Goal: Book appointment/travel/reservation

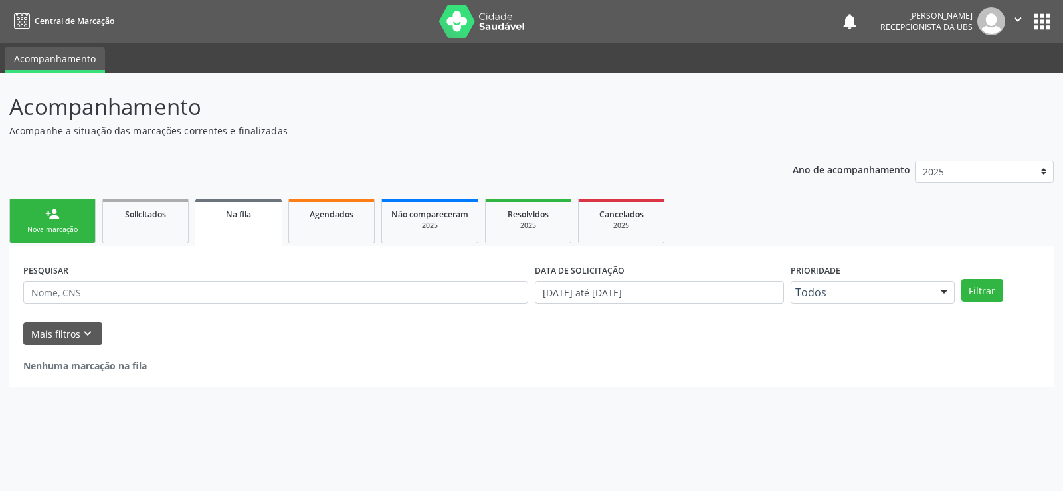
click at [62, 220] on link "person_add Nova marcação" at bounding box center [52, 221] width 86 height 45
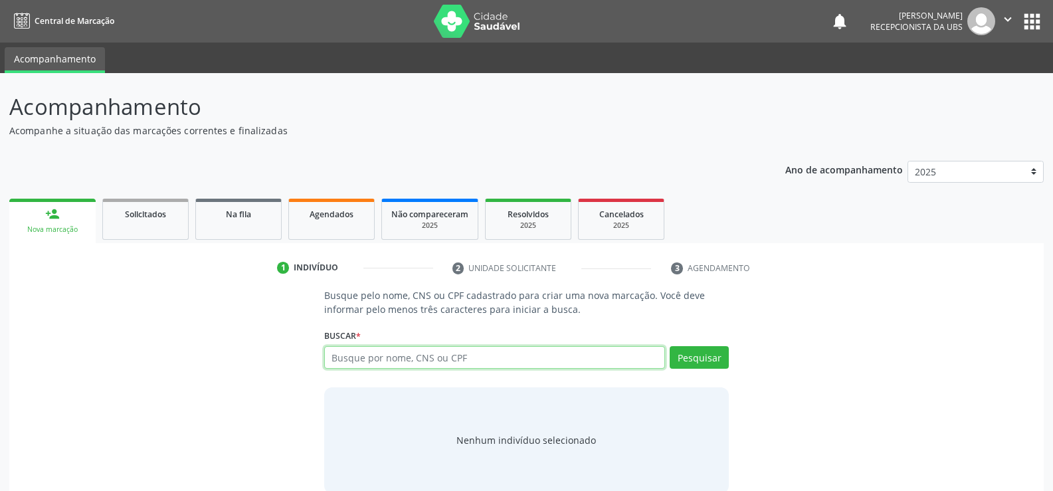
click at [458, 364] on input "text" at bounding box center [494, 357] width 341 height 23
type input "700005895462906"
click at [703, 361] on button "Pesquisar" at bounding box center [699, 357] width 59 height 23
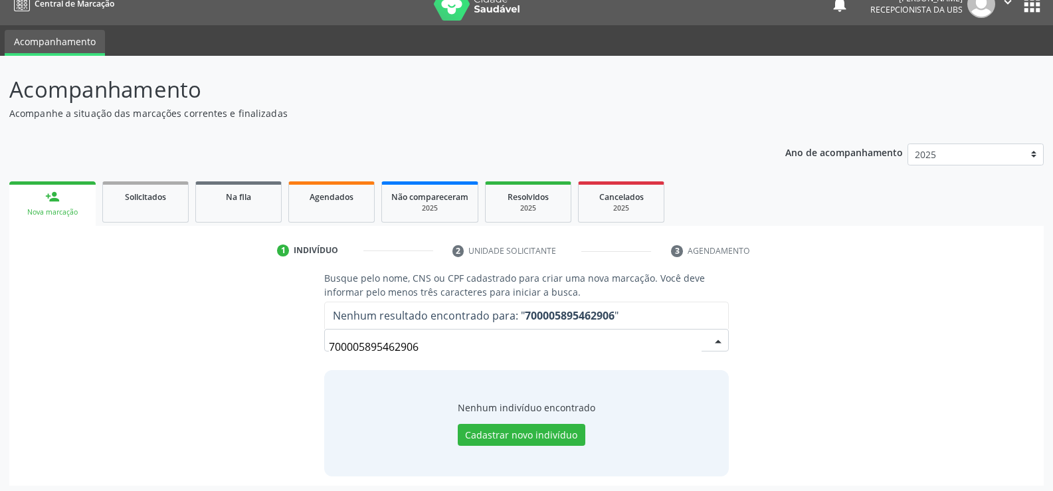
scroll to position [21, 0]
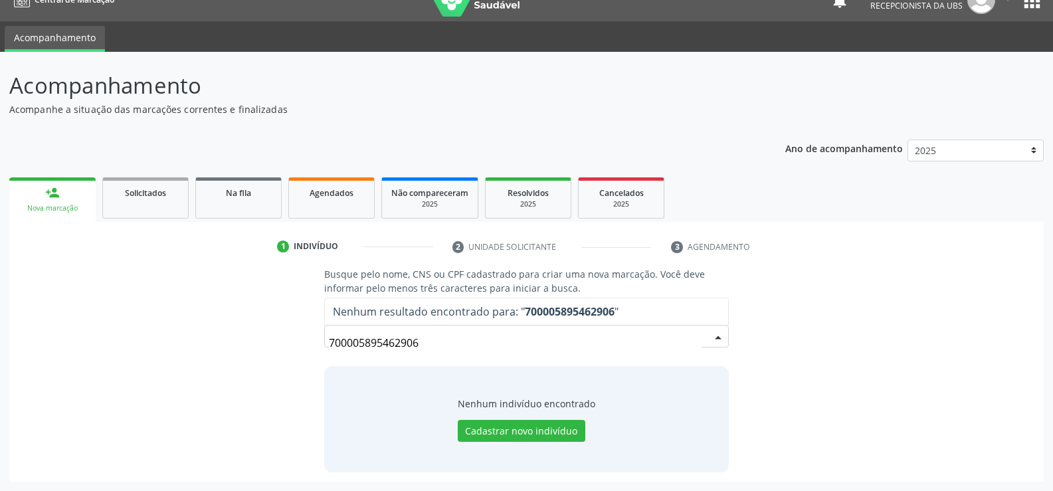
click at [427, 351] on input "700005895462906" at bounding box center [515, 342] width 373 height 27
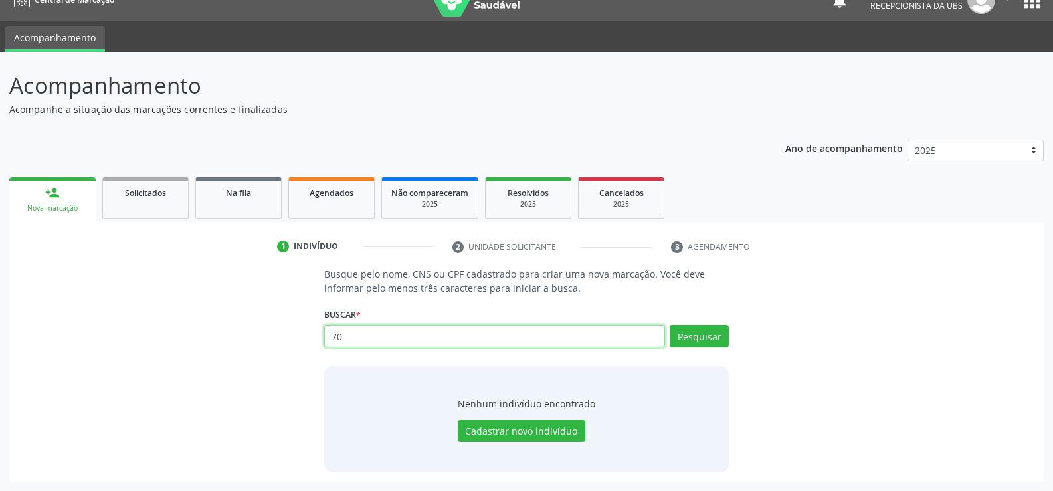
type input "7"
type input "700005895462906"
click at [703, 338] on button "Pesquisar" at bounding box center [699, 336] width 59 height 23
type input "7"
type input "[PERSON_NAME]"
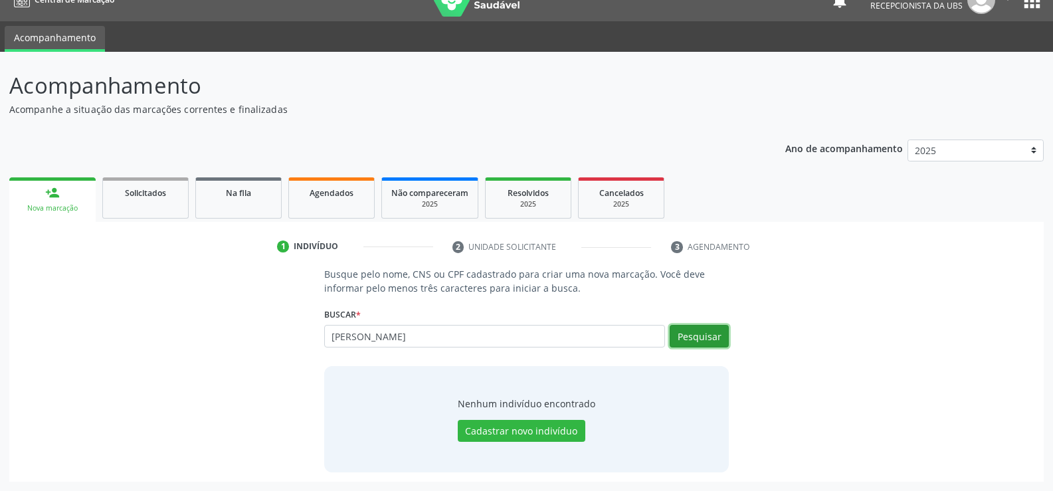
click at [689, 325] on button "Pesquisar" at bounding box center [699, 336] width 59 height 23
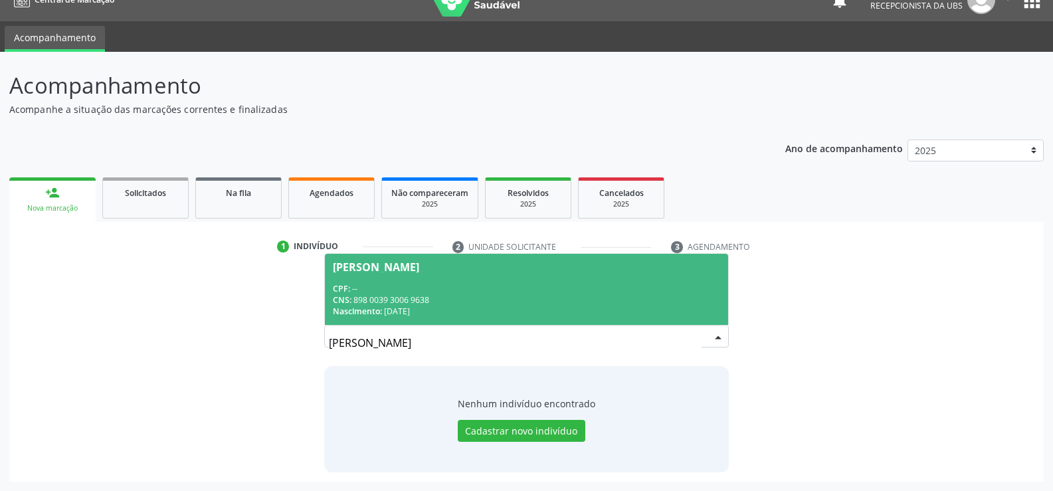
click at [337, 302] on span "CNS:" at bounding box center [342, 299] width 19 height 11
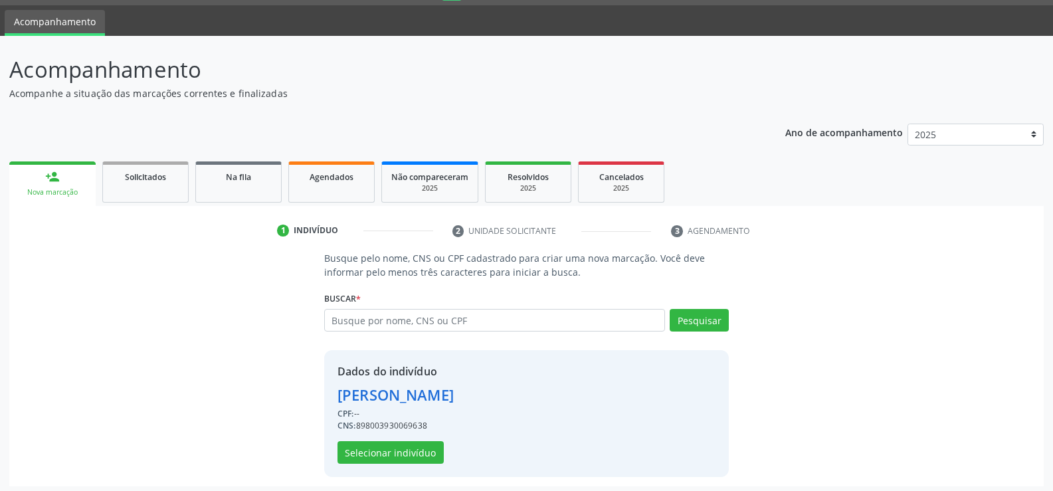
scroll to position [42, 0]
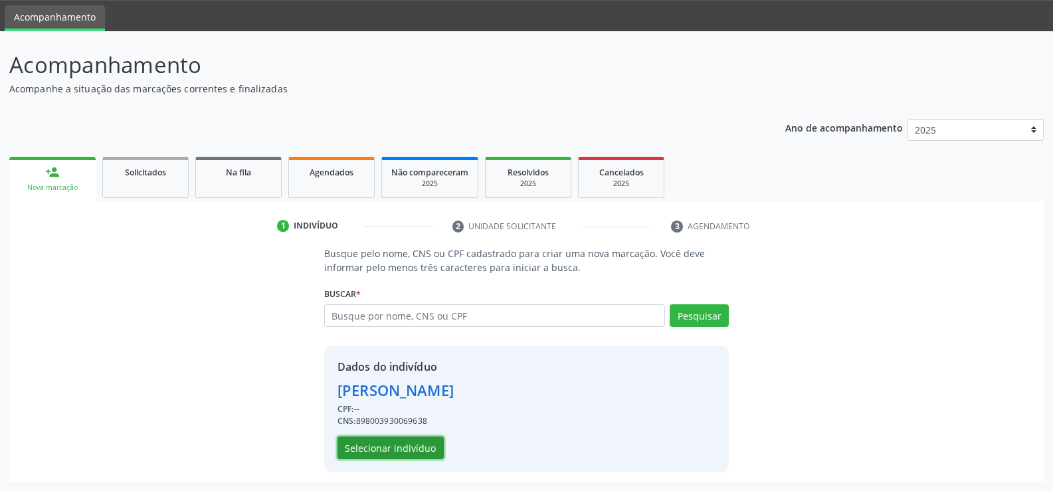
click at [387, 456] on button "Selecionar indivíduo" at bounding box center [390, 447] width 106 height 23
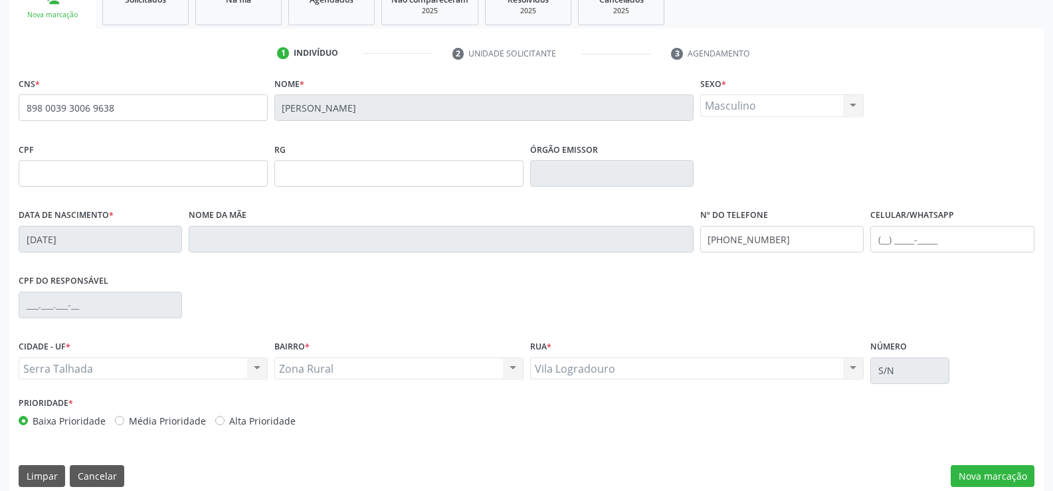
scroll to position [229, 0]
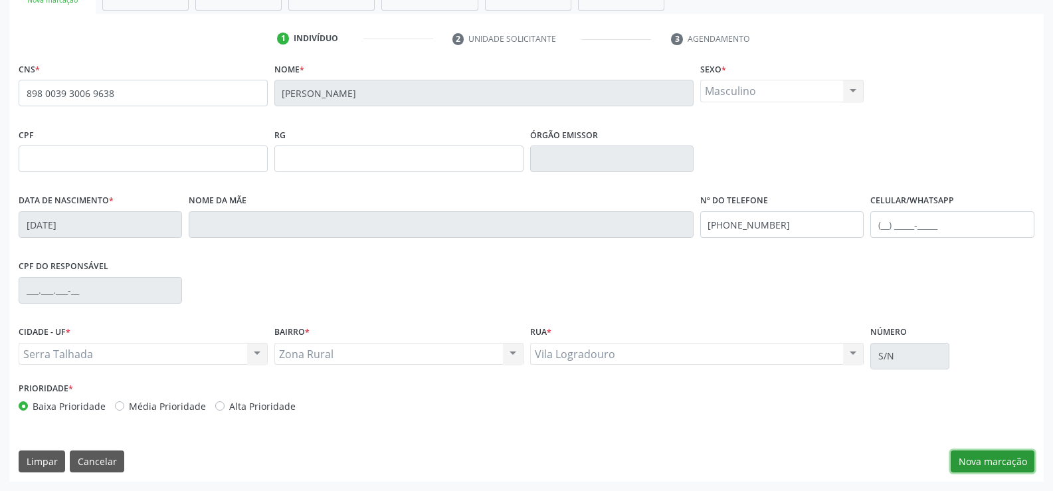
click at [973, 456] on button "Nova marcação" at bounding box center [993, 461] width 84 height 23
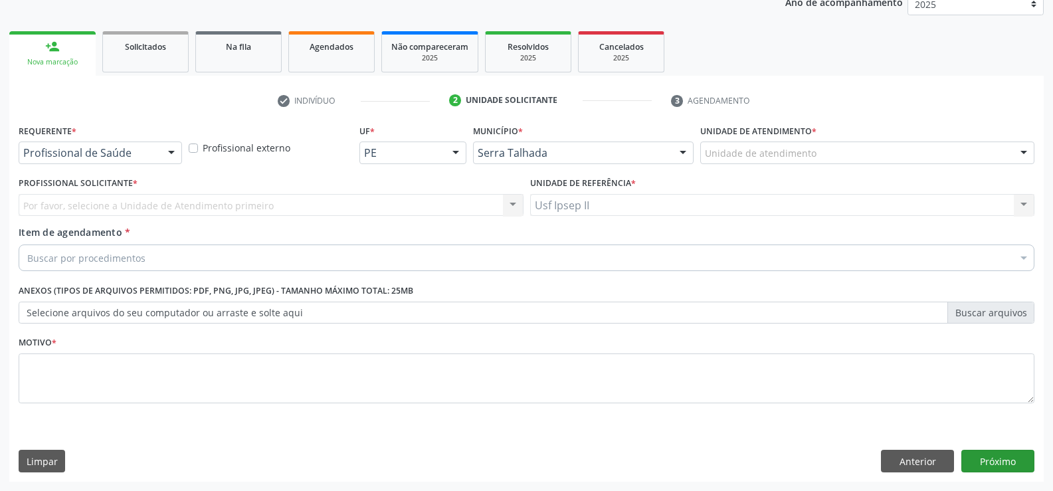
scroll to position [167, 0]
click at [175, 156] on div at bounding box center [171, 153] width 20 height 23
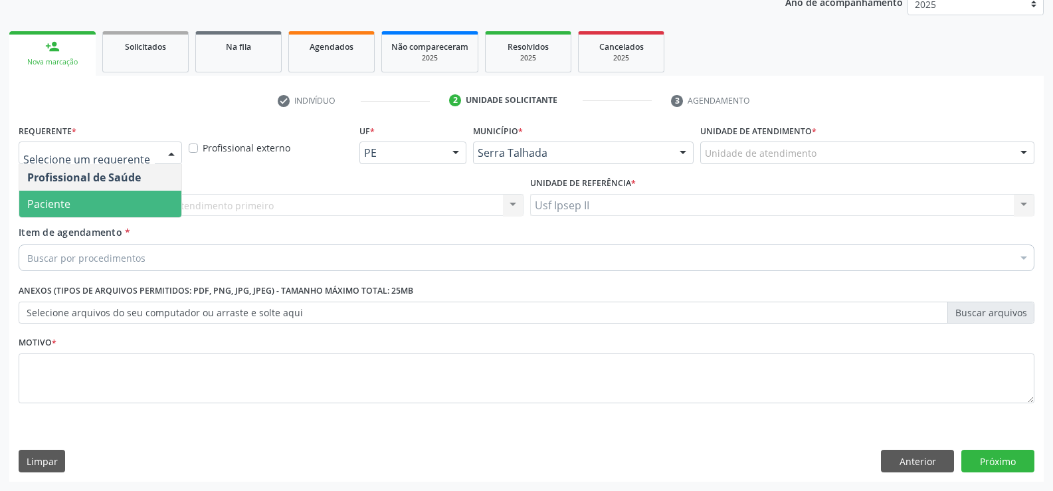
click at [102, 197] on span "Paciente" at bounding box center [100, 204] width 162 height 27
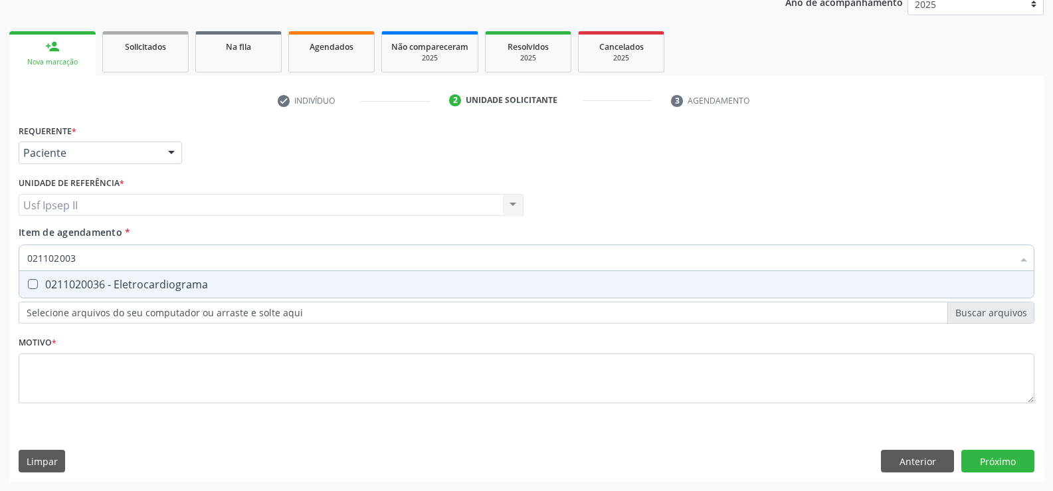
type input "0211020036"
click at [114, 295] on span "0211020036 - Eletrocardiograma" at bounding box center [526, 284] width 1014 height 27
checkbox Eletrocardiograma "true"
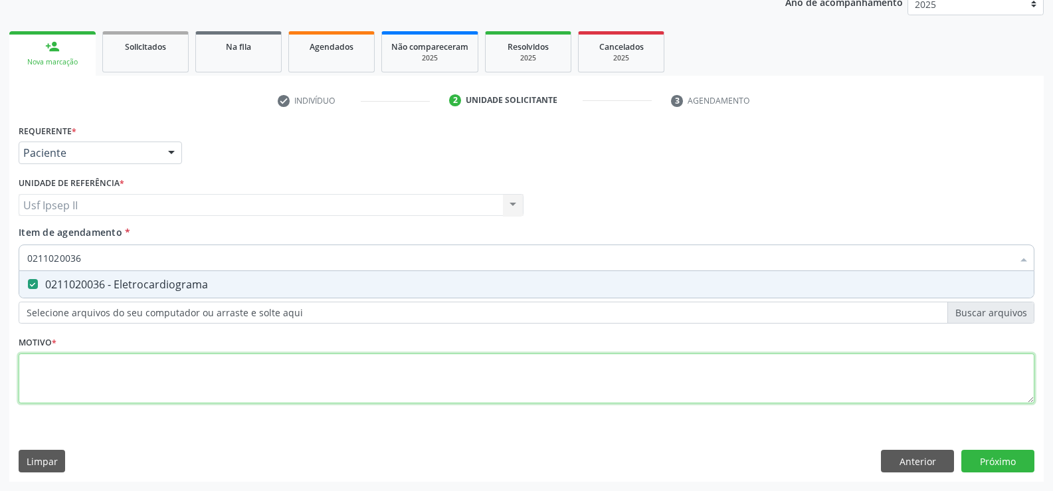
click at [97, 364] on div "Requerente * Paciente Profissional de Saúde Paciente Nenhum resultado encontrad…" at bounding box center [527, 271] width 1016 height 301
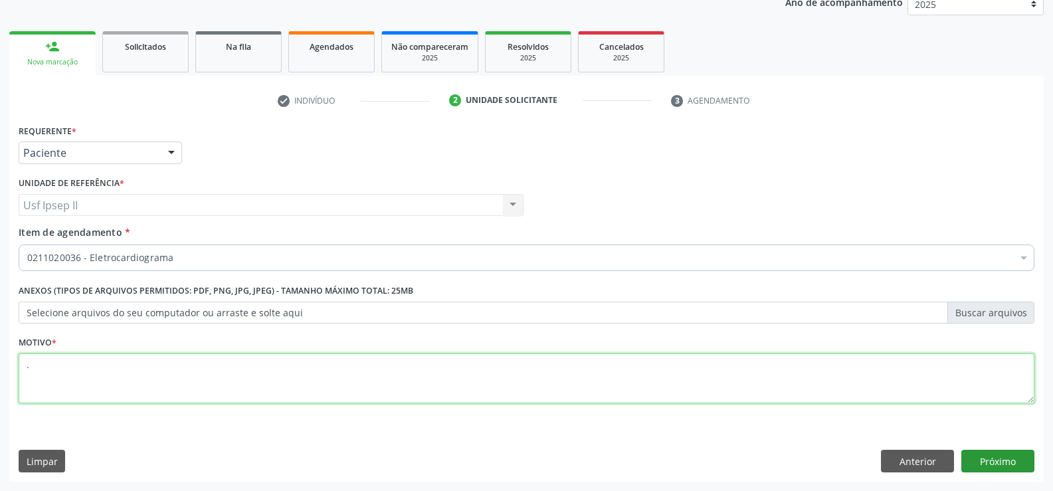
type textarea "."
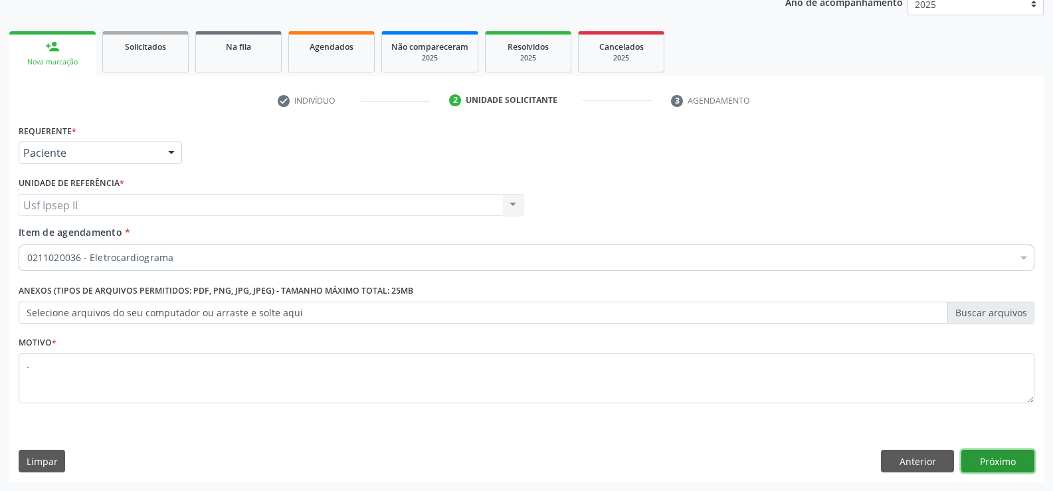
click at [998, 457] on button "Próximo" at bounding box center [997, 461] width 73 height 23
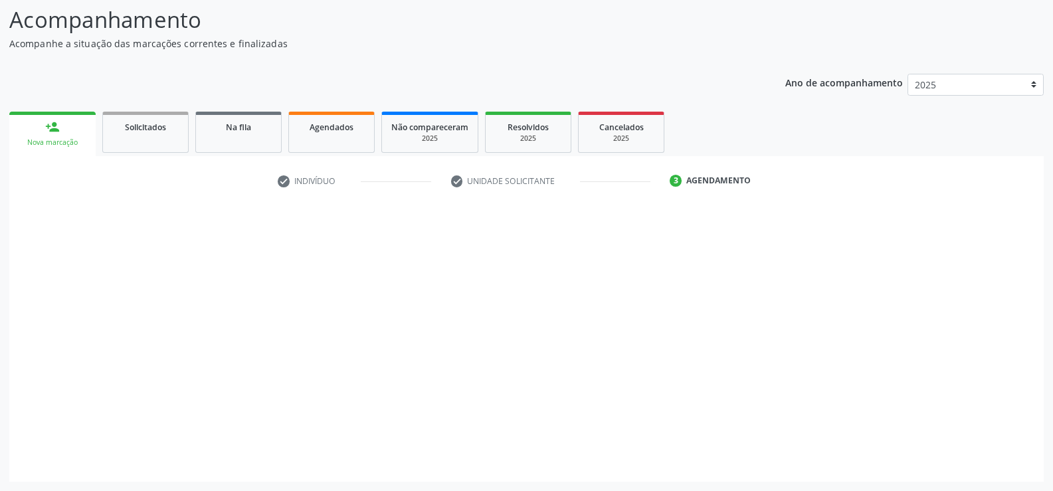
scroll to position [87, 0]
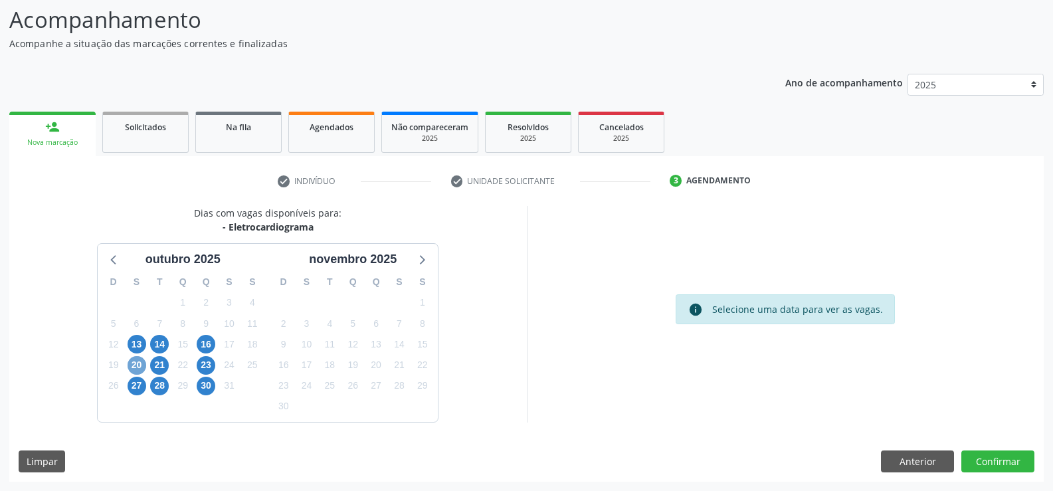
click at [141, 363] on span "20" at bounding box center [137, 365] width 19 height 19
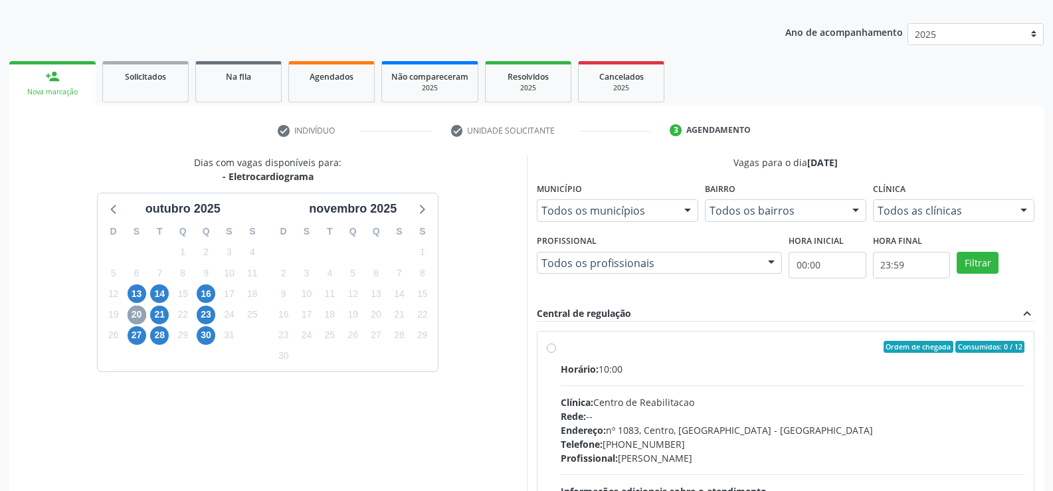
scroll to position [220, 0]
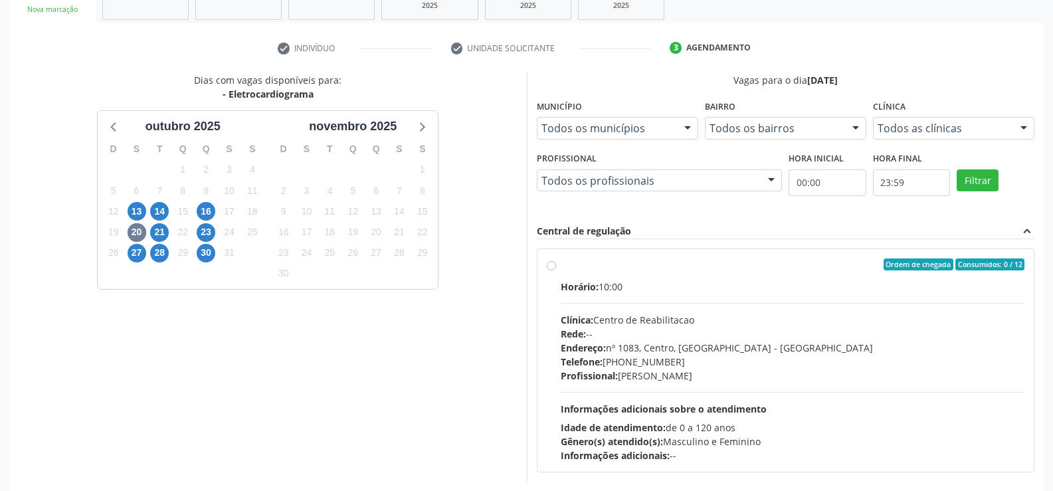
click at [553, 270] on div "Ordem de chegada Consumidos: 0 / 12 Horário: 10:00 Clínica: Centro de Reabilita…" at bounding box center [786, 360] width 478 height 204
radio input "true"
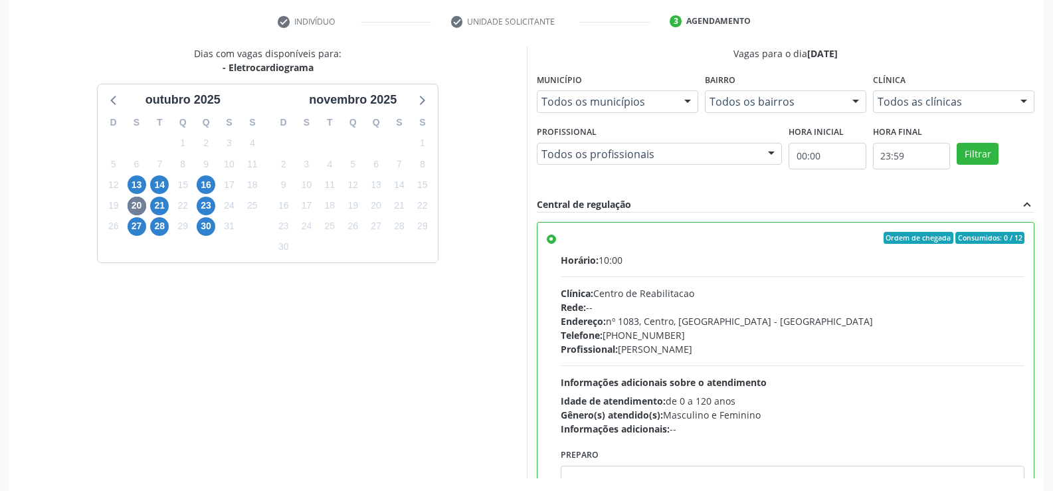
scroll to position [303, 0]
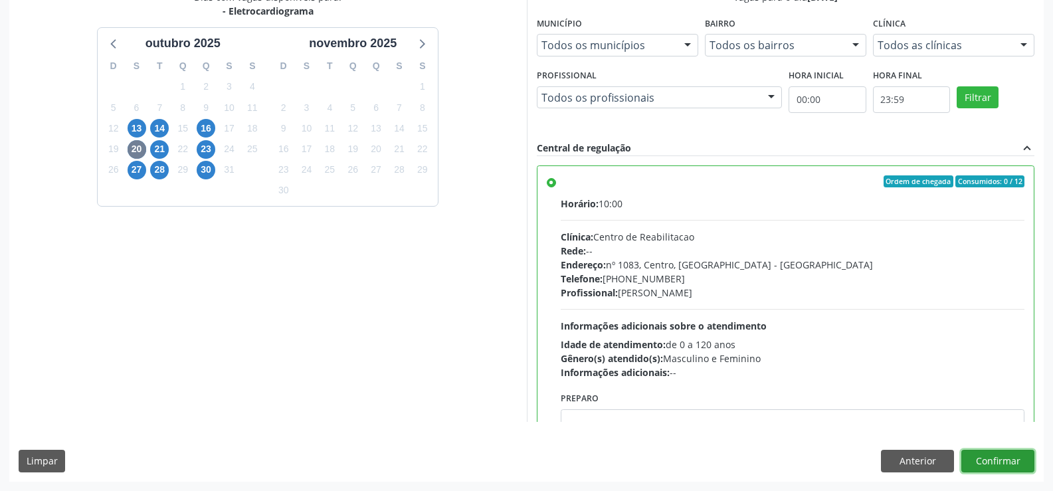
click at [1006, 461] on button "Confirmar" at bounding box center [997, 461] width 73 height 23
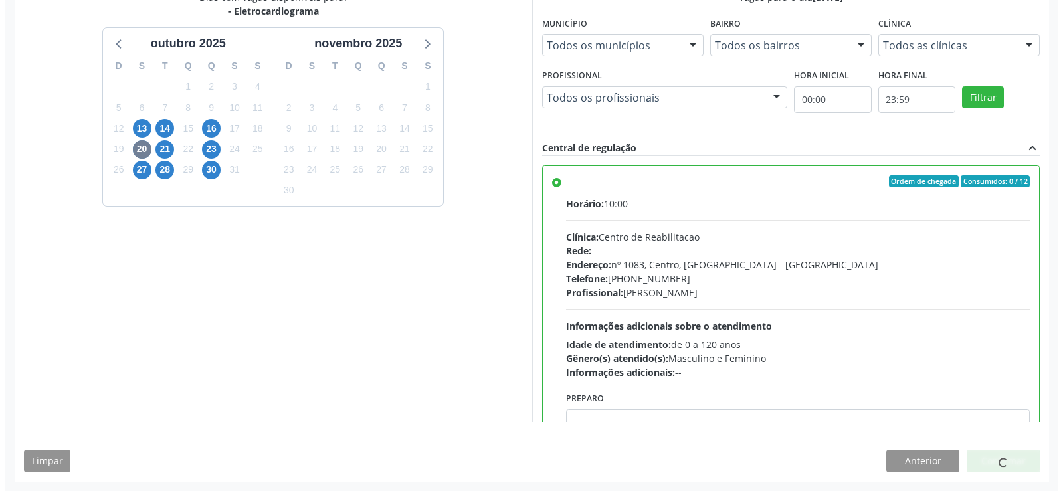
scroll to position [0, 0]
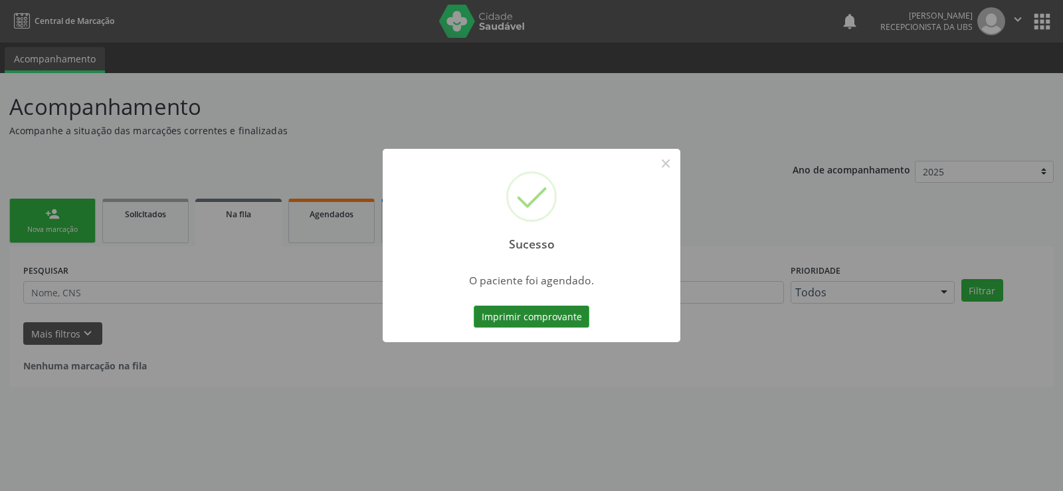
click at [583, 322] on button "Imprimir comprovante" at bounding box center [532, 317] width 116 height 23
